Goal: Task Accomplishment & Management: Complete application form

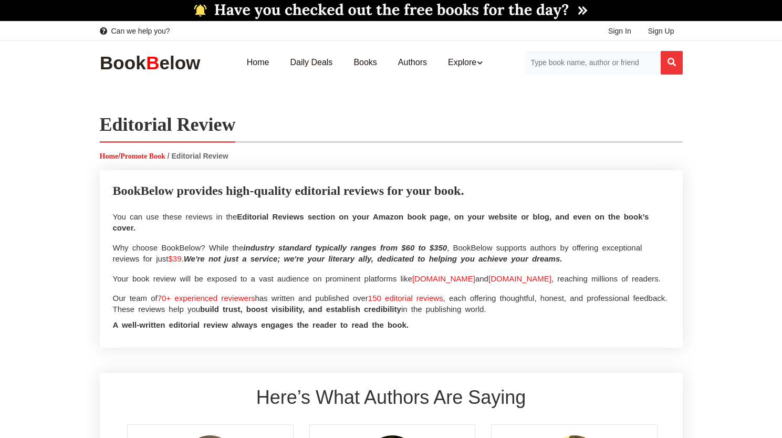
select select
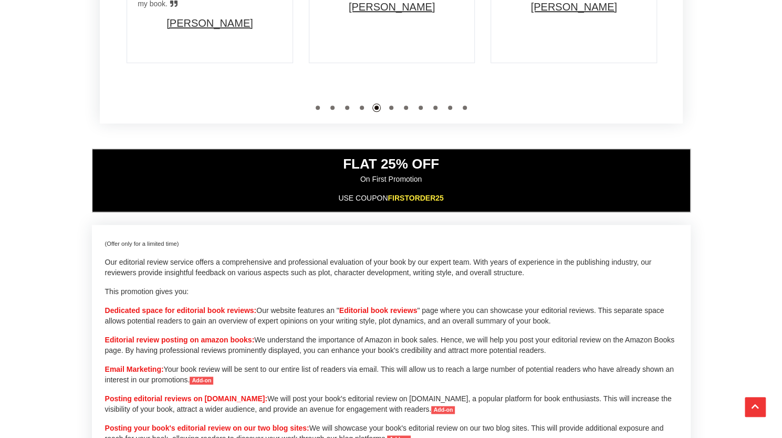
scroll to position [606, 0]
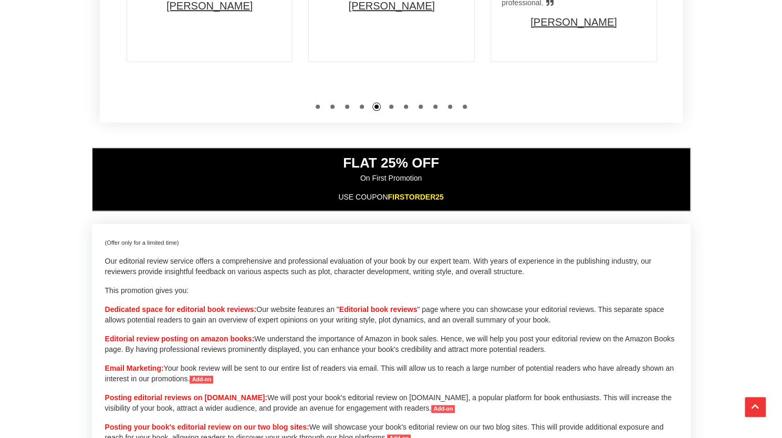
click at [370, 339] on p "Editorial review posting on amazon books: We understand the importance of Amazo…" at bounding box center [391, 344] width 573 height 21
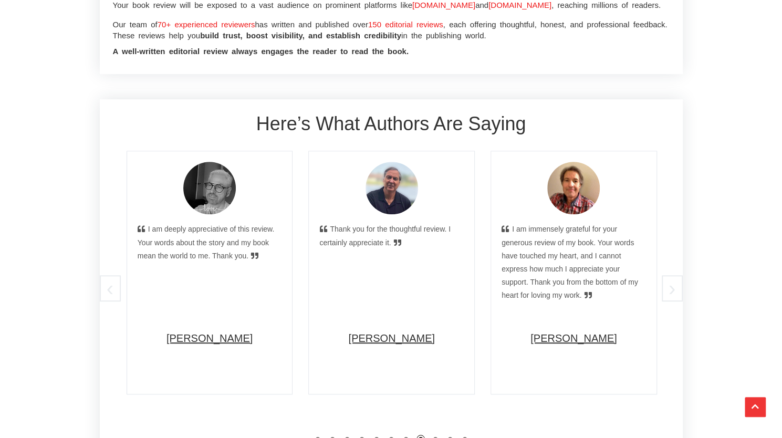
scroll to position [265, 0]
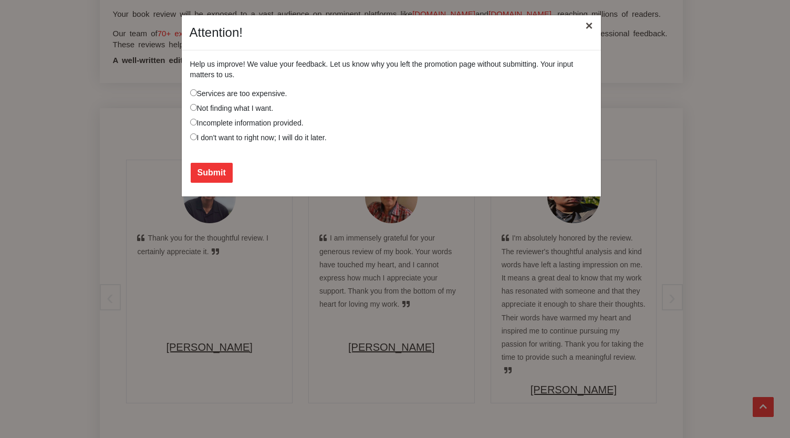
click at [588, 27] on button "×" at bounding box center [589, 25] width 24 height 29
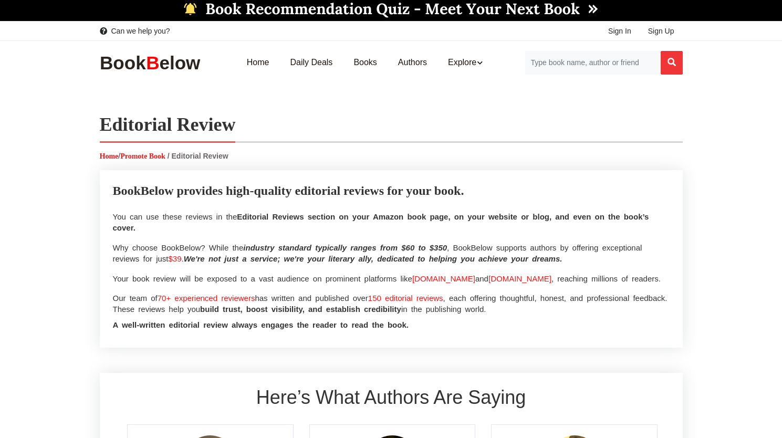
select select
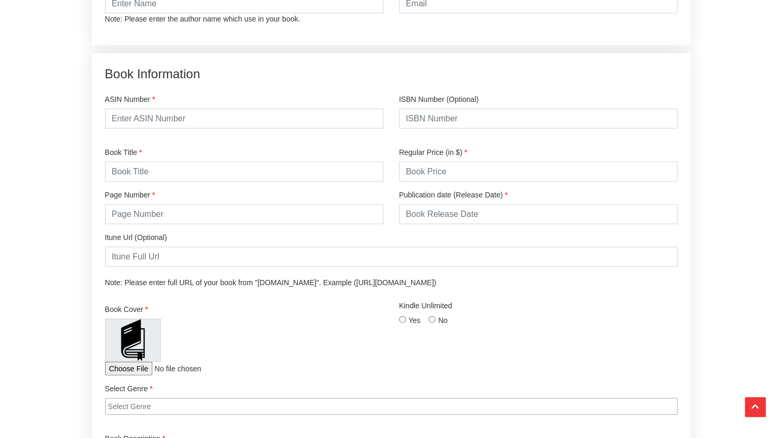
scroll to position [1418, 0]
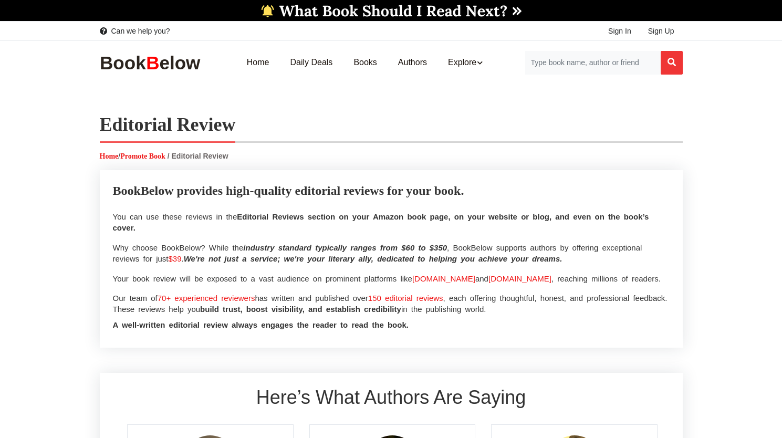
select select
